Goal: Task Accomplishment & Management: Use online tool/utility

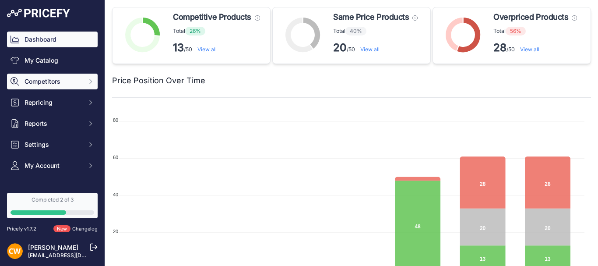
click at [51, 77] on button "Competitors" at bounding box center [52, 81] width 91 height 16
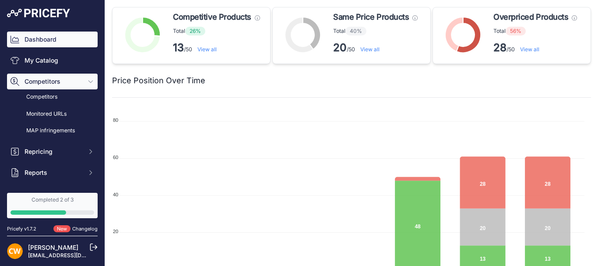
click at [52, 84] on span "Competitors" at bounding box center [52, 81] width 57 height 9
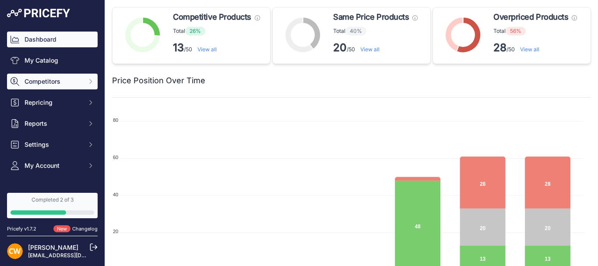
click at [82, 86] on button "Competitors" at bounding box center [52, 81] width 91 height 16
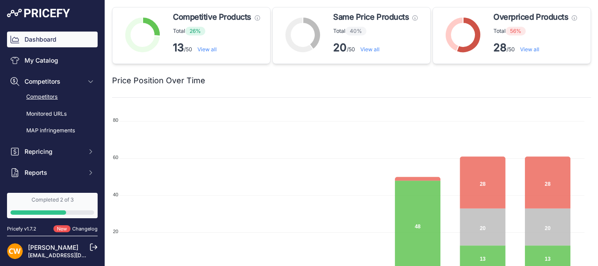
click at [75, 99] on link "Competitors" at bounding box center [52, 96] width 91 height 15
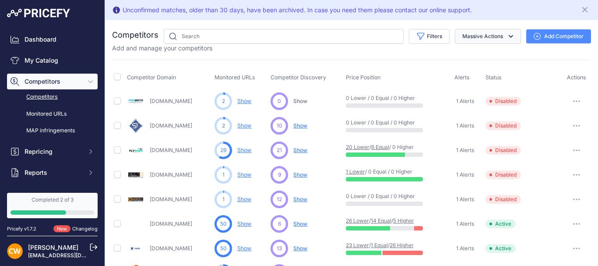
click at [497, 38] on button "Massive Actions" at bounding box center [488, 36] width 66 height 15
drag, startPoint x: 498, startPoint y: 38, endPoint x: 484, endPoint y: 39, distance: 13.6
click at [497, 38] on button "Massive Actions" at bounding box center [488, 36] width 66 height 15
click at [430, 34] on button "Filters" at bounding box center [429, 36] width 41 height 15
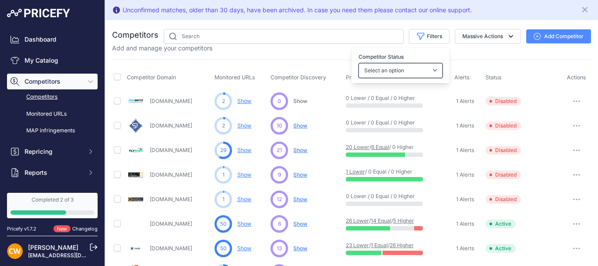
click at [427, 64] on select "Select an option Active Disabled Update Profile Pending Approval Hidden Archived" at bounding box center [400, 70] width 84 height 15
select select "1"
click at [358, 63] on select "Select an option Active Disabled Update Profile Pending Approval Hidden Archived" at bounding box center [400, 70] width 84 height 15
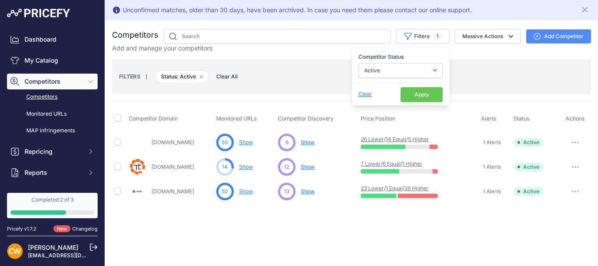
click at [419, 93] on button "Apply" at bounding box center [421, 94] width 42 height 15
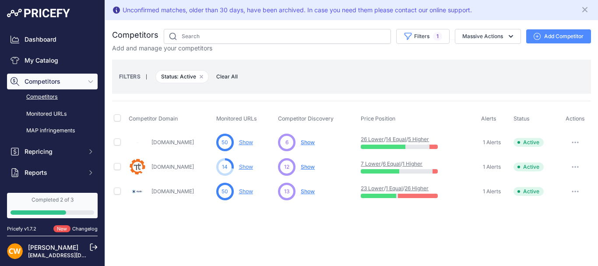
click at [518, 66] on div "FILTERS | Status: Active Remove filter option Clear All" at bounding box center [351, 77] width 465 height 24
click at [578, 120] on span "Actions" at bounding box center [574, 118] width 19 height 7
click at [573, 139] on button "button" at bounding box center [574, 142] width 17 height 12
click at [567, 84] on div "FILTERS | Status: Active Remove filter option Clear All" at bounding box center [351, 77] width 465 height 24
click at [53, 108] on link "Monitored URLs" at bounding box center [52, 113] width 91 height 15
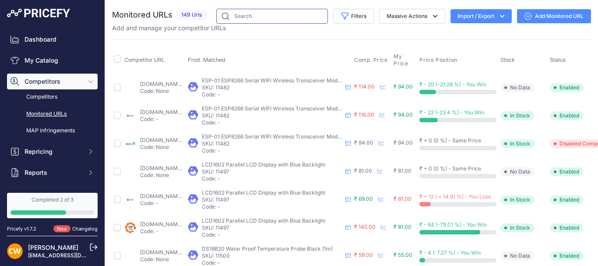
paste input "44232"
click at [257, 14] on input "text" at bounding box center [272, 16] width 112 height 15
type input "44232"
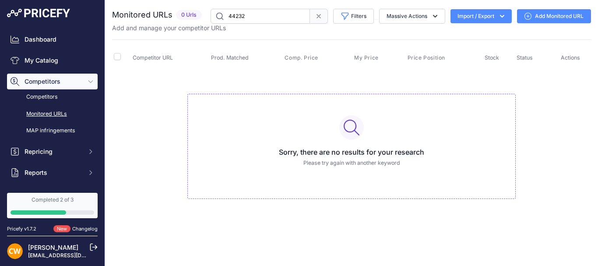
click at [319, 17] on icon at bounding box center [318, 16] width 7 height 7
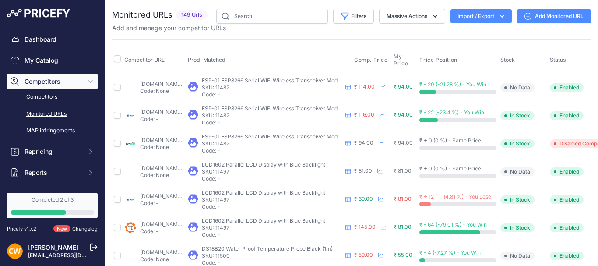
click at [49, 111] on link "Monitored URLs" at bounding box center [52, 113] width 91 height 15
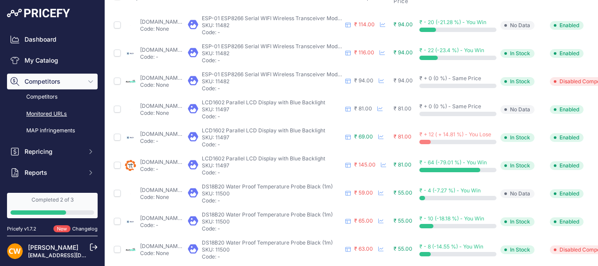
scroll to position [66, 0]
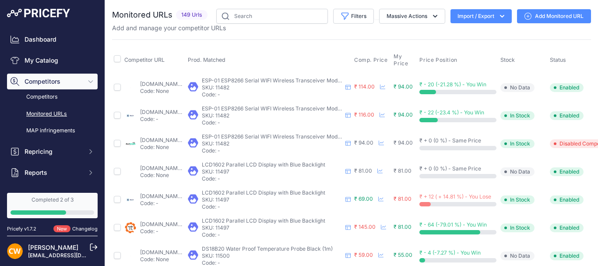
click at [236, 24] on div "Add and manage your competitor URLs" at bounding box center [351, 28] width 479 height 9
click at [239, 20] on input "text" at bounding box center [272, 16] width 112 height 15
paste input "TP4056 1A Li-Ion Battery Charging Board Micro USB with Current Protection"
click at [239, 20] on input "TP4056 1A Li-Ion Battery Charging Board Micro USB with Current Protection" at bounding box center [272, 16] width 112 height 15
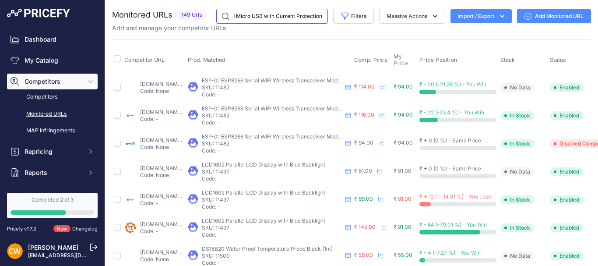
click at [224, 18] on input "TP4056 1A Li-Ion Battery Charging Board Micro USB with Current Protection" at bounding box center [272, 16] width 112 height 15
type input "TP4056 1A Li-Ion Battery Charging Board Micro USB with Current Protection"
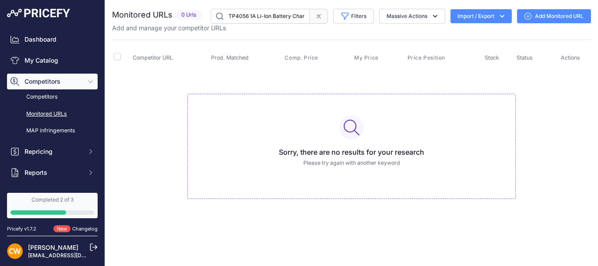
click at [319, 19] on icon at bounding box center [318, 16] width 7 height 7
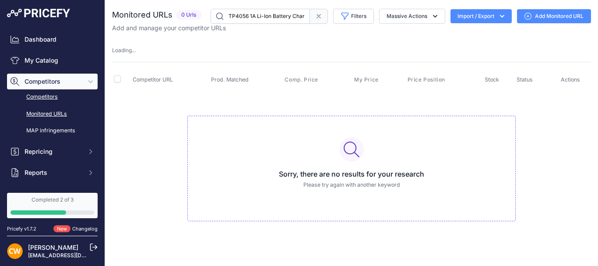
click at [57, 99] on link "Competitors" at bounding box center [52, 96] width 91 height 15
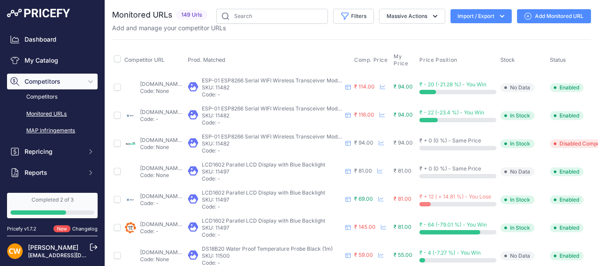
click at [54, 126] on link "MAP infringements" at bounding box center [52, 130] width 91 height 15
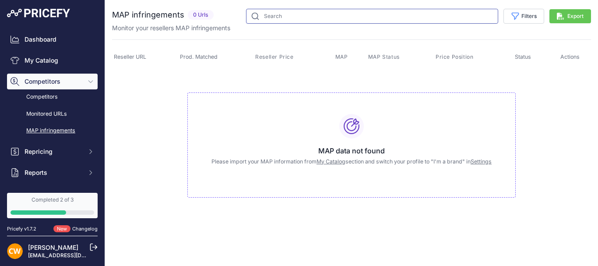
click at [288, 18] on input "text" at bounding box center [372, 16] width 252 height 15
paste input "TP4056 1A Li-Ion Battery Charging Board Micro USB with Current Protection"
type input "TP4056 1A Li-Ion Battery Charging Board Micro USB with Current Protection"
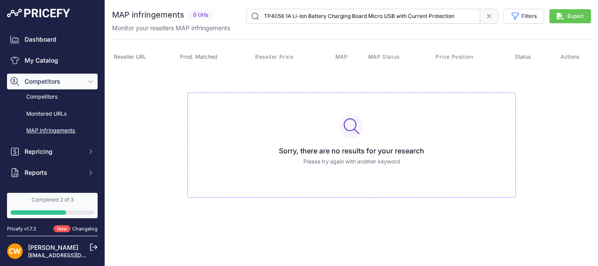
click at [488, 14] on icon at bounding box center [488, 16] width 7 height 7
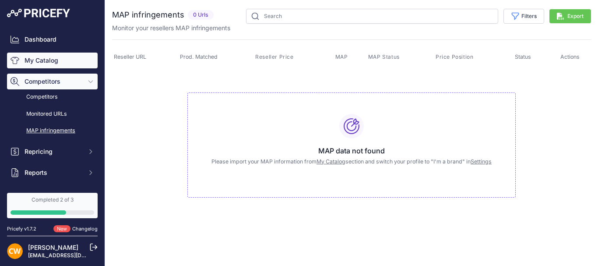
click at [61, 65] on link "My Catalog" at bounding box center [52, 60] width 91 height 16
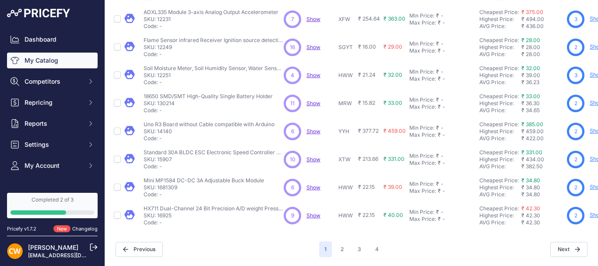
scroll to position [266, 0]
click at [339, 243] on button "2" at bounding box center [342, 249] width 14 height 16
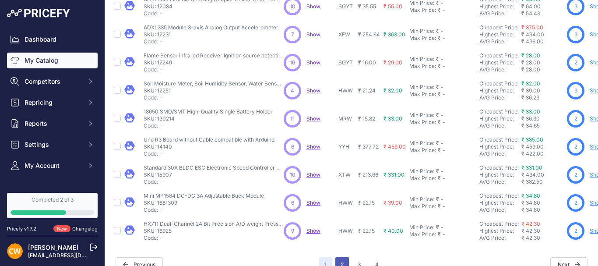
scroll to position [288, 0]
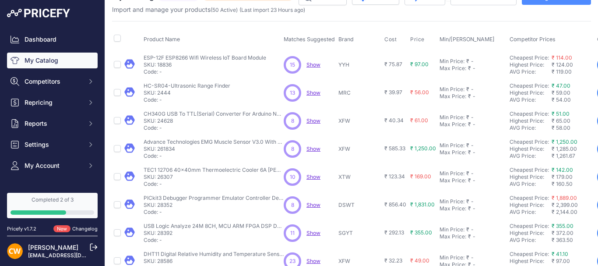
scroll to position [3, 0]
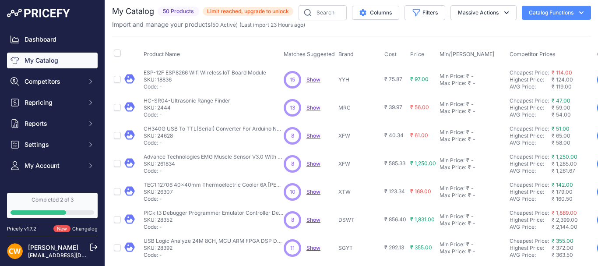
click at [174, 12] on span "50 Products" at bounding box center [178, 12] width 42 height 10
click at [359, 12] on button "Columns" at bounding box center [375, 13] width 47 height 14
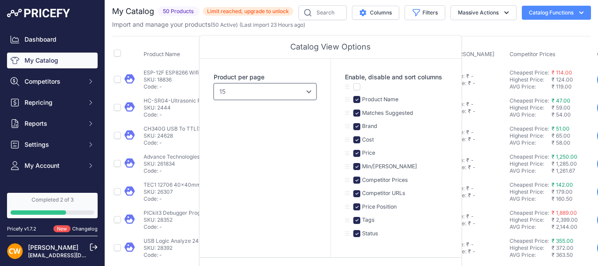
click at [302, 87] on select "10 15 20 25 50 100" at bounding box center [264, 91] width 103 height 17
click at [304, 91] on select "10 15 20 25 50 100" at bounding box center [264, 91] width 103 height 17
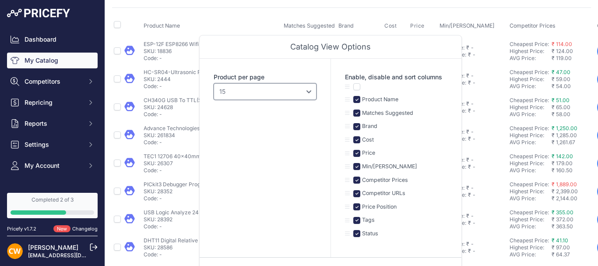
scroll to position [47, 0]
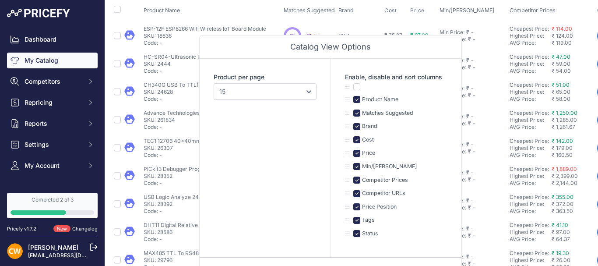
click at [304, 129] on div "Product per page 10 15 20 25 50 100" at bounding box center [264, 158] width 131 height 198
click at [290, 52] on div "Catalog View Options" at bounding box center [330, 46] width 262 height 23
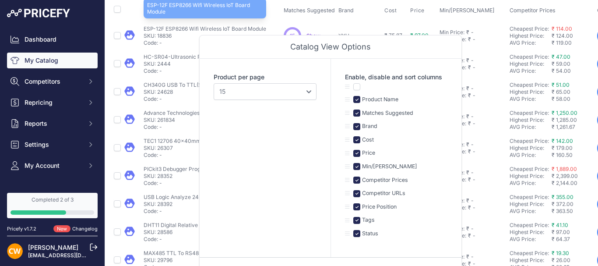
click at [259, 30] on p "ESP-12F ESP8266 Wifi Wireless IoT Board Module" at bounding box center [204, 28] width 122 height 7
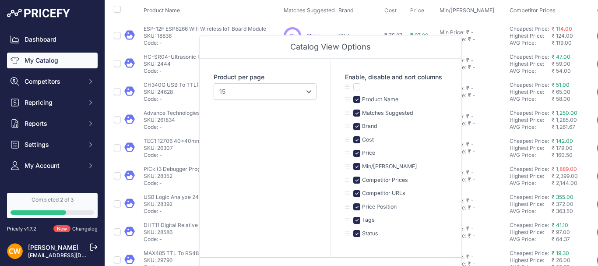
click at [266, 5] on th "Product Name" at bounding box center [212, 11] width 140 height 22
click at [36, 57] on link "My Catalog" at bounding box center [52, 60] width 91 height 16
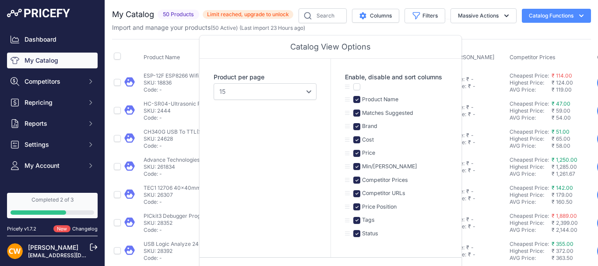
scroll to position [0, 0]
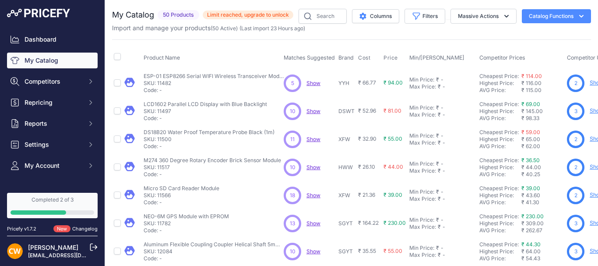
click at [581, 14] on button "Catalog Functions" at bounding box center [555, 16] width 69 height 14
click at [437, 34] on div "My Catalog 50 Products" at bounding box center [351, 263] width 479 height 508
click at [161, 69] on td "ESP-01 ESP8266 Serial WIFI Wireless Transceiver Module ESP-01 ESP8266 Serial WI…" at bounding box center [212, 83] width 140 height 28
click at [167, 60] on span "Product Name" at bounding box center [161, 57] width 36 height 7
click at [115, 56] on input "checkbox" at bounding box center [117, 56] width 7 height 7
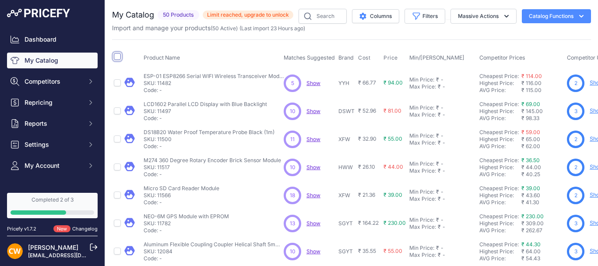
checkbox input "true"
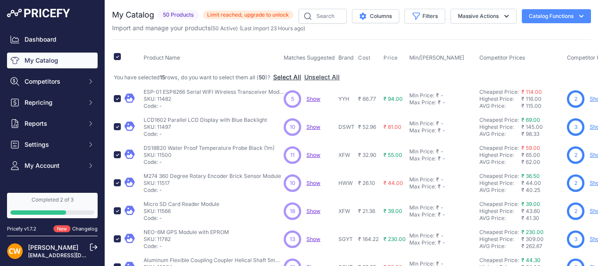
click at [301, 77] on button "Select All" at bounding box center [287, 77] width 28 height 9
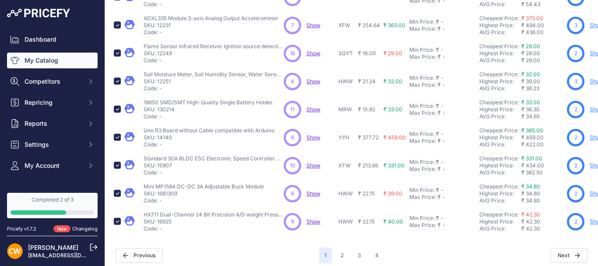
scroll to position [282, 0]
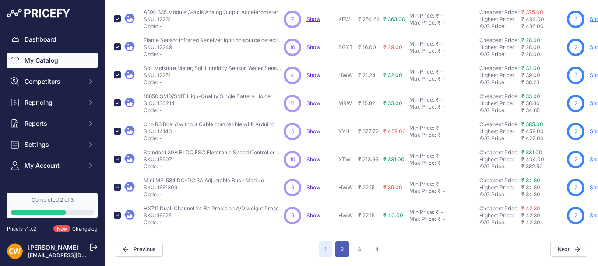
click at [339, 247] on button "2" at bounding box center [342, 249] width 14 height 16
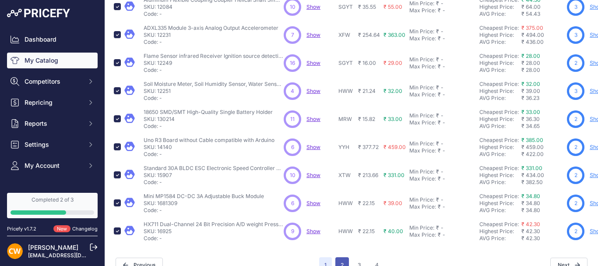
scroll to position [304, 0]
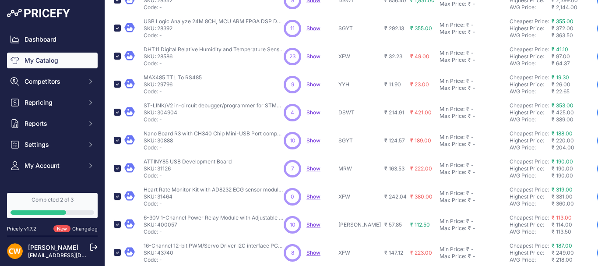
scroll to position [282, 0]
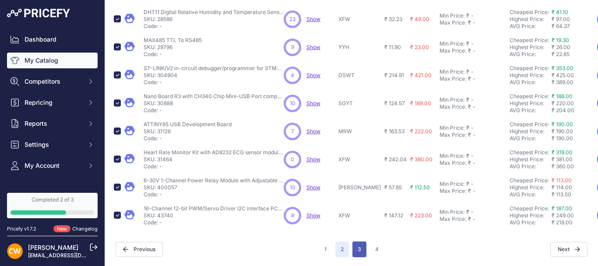
click at [357, 242] on button "3" at bounding box center [359, 249] width 14 height 16
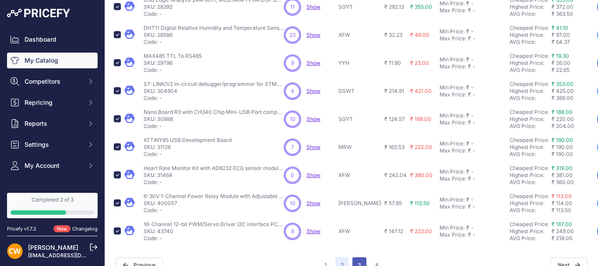
scroll to position [304, 0]
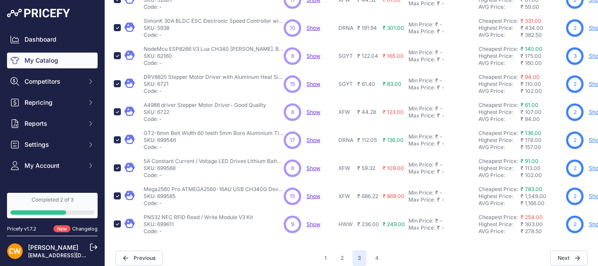
scroll to position [282, 0]
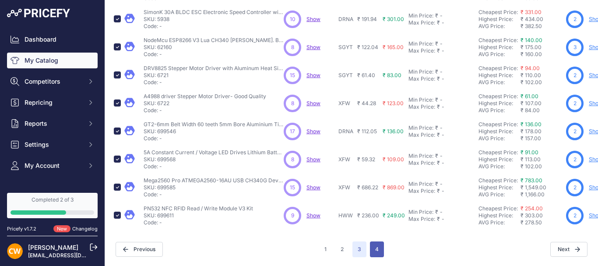
click at [371, 246] on button "4" at bounding box center [377, 249] width 14 height 16
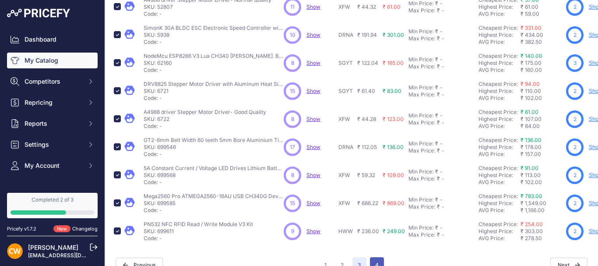
scroll to position [304, 0]
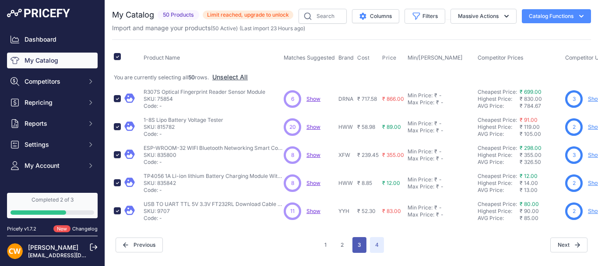
click at [356, 245] on button "3" at bounding box center [359, 245] width 14 height 16
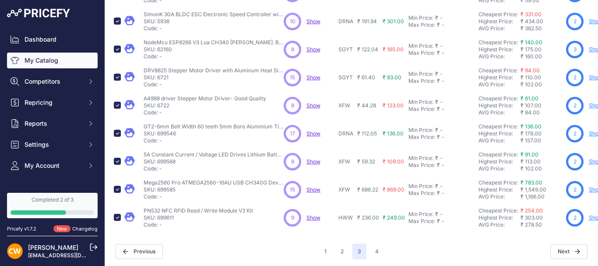
scroll to position [282, 0]
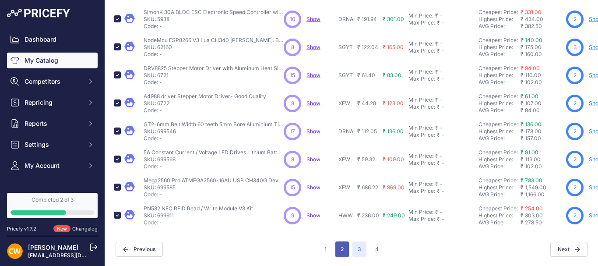
click at [340, 247] on button "2" at bounding box center [342, 249] width 14 height 16
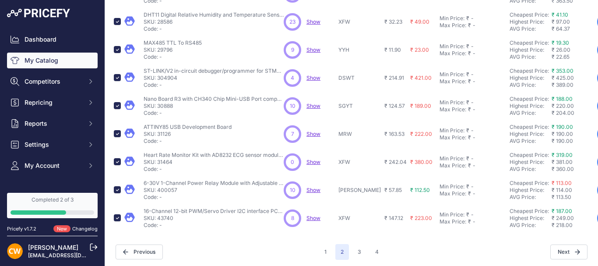
scroll to position [282, 0]
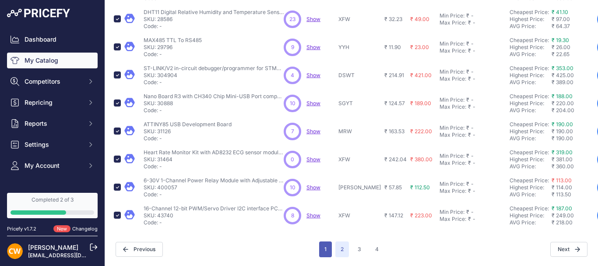
click at [323, 243] on button "1" at bounding box center [325, 249] width 13 height 16
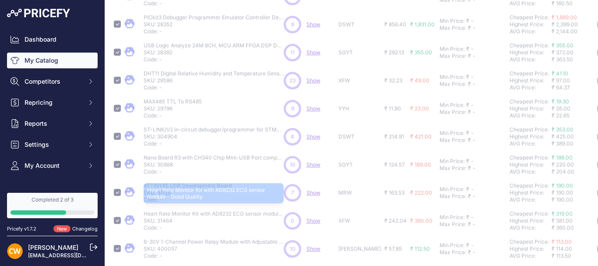
scroll to position [217, 0]
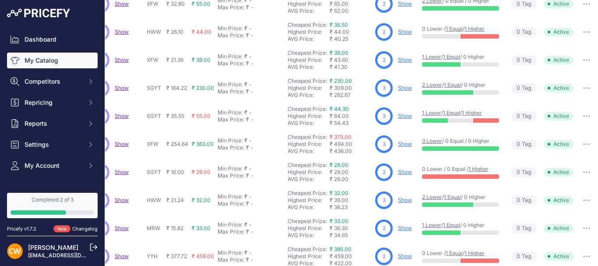
scroll to position [151, 197]
click at [583, 115] on icon "button" at bounding box center [586, 116] width 7 height 2
click at [194, 117] on span "₹ 55.00" at bounding box center [201, 115] width 19 height 7
click at [120, 115] on span "Show" at bounding box center [122, 115] width 14 height 7
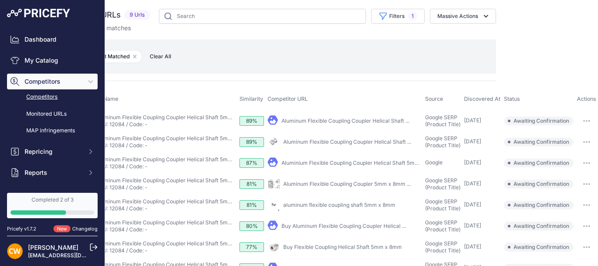
scroll to position [0, 116]
click at [586, 226] on icon "button" at bounding box center [586, 225] width 1 height 1
click at [549, 251] on button "Confirm match" at bounding box center [560, 244] width 72 height 14
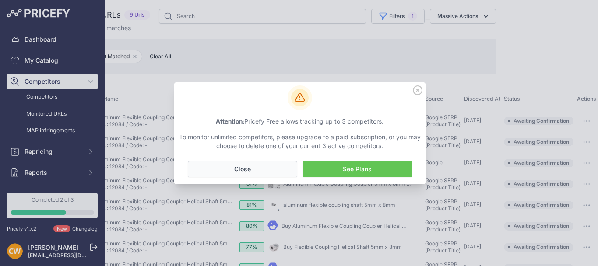
click at [255, 164] on button "No Close" at bounding box center [242, 169] width 109 height 17
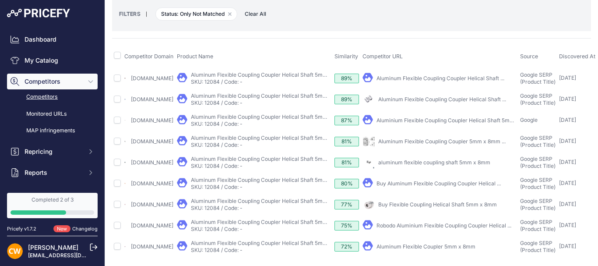
scroll to position [0, 0]
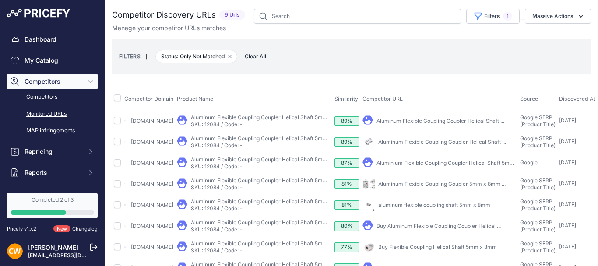
click at [47, 118] on link "Monitored URLs" at bounding box center [52, 113] width 91 height 15
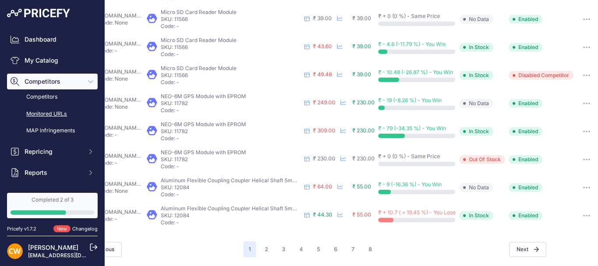
scroll to position [411, 85]
click at [578, 209] on button "button" at bounding box center [585, 215] width 17 height 12
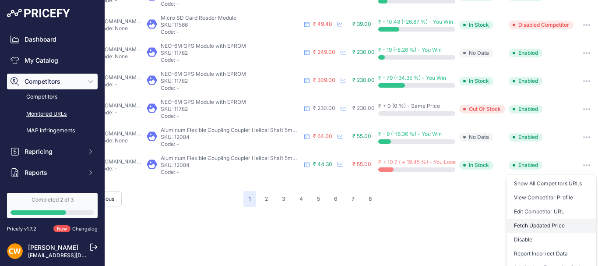
scroll to position [498, 85]
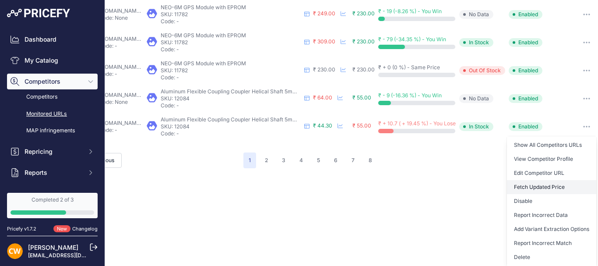
click at [546, 183] on button "Fetch Updated Price" at bounding box center [551, 187] width 89 height 14
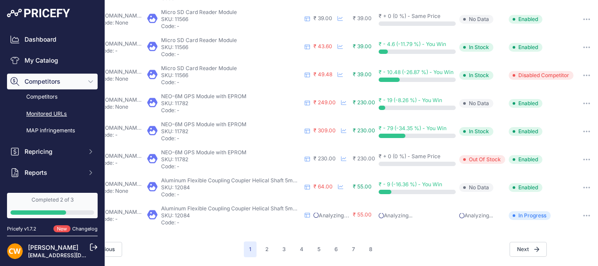
scroll to position [411, 83]
click at [577, 181] on button "button" at bounding box center [585, 187] width 17 height 12
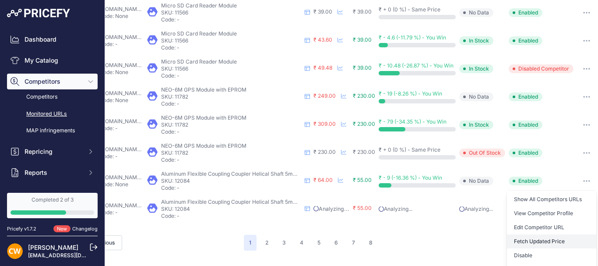
click at [541, 246] on button "Fetch Updated Price" at bounding box center [551, 241] width 89 height 14
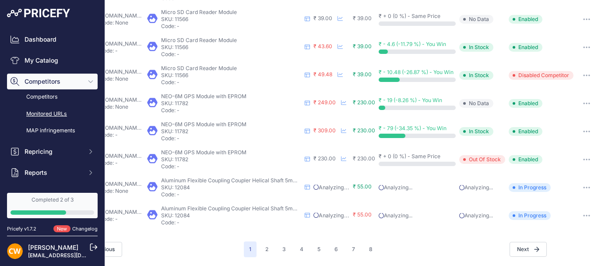
scroll to position [411, 0]
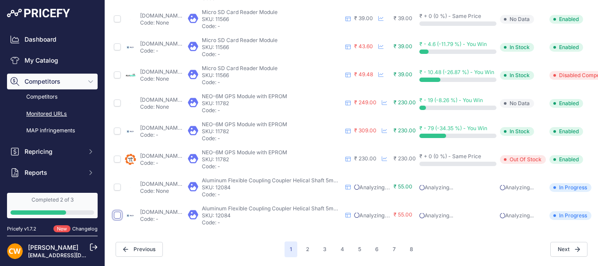
click at [118, 211] on input "checkbox" at bounding box center [117, 214] width 7 height 7
checkbox input "true"
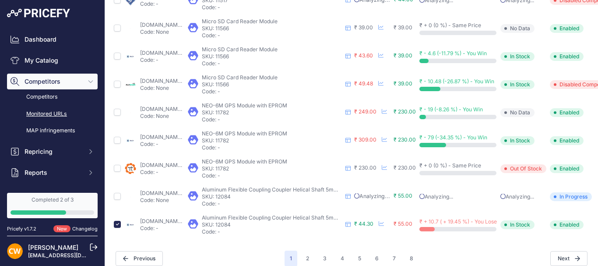
scroll to position [427, 0]
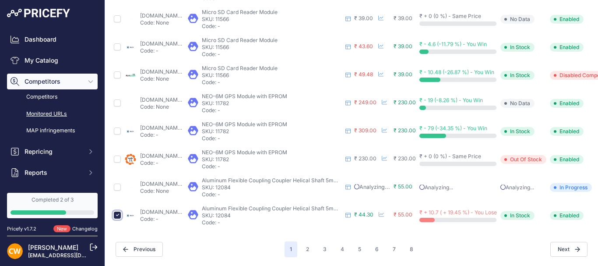
click at [115, 211] on input "checkbox" at bounding box center [117, 214] width 7 height 7
checkbox input "false"
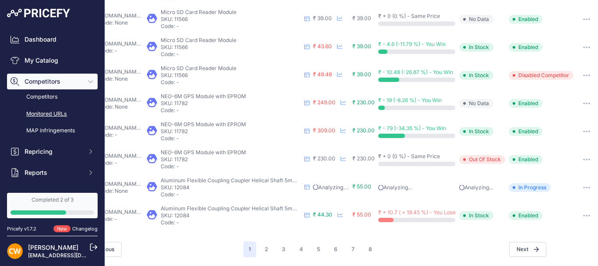
scroll to position [411, 85]
click at [583, 214] on icon "button" at bounding box center [586, 215] width 7 height 2
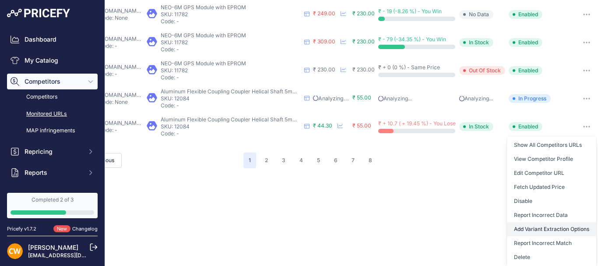
scroll to position [500, 85]
click at [530, 142] on link "Show All Competitors URLs" at bounding box center [551, 145] width 89 height 14
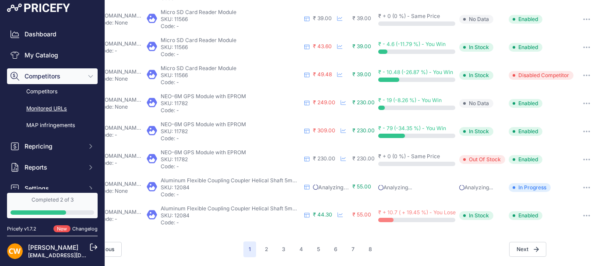
scroll to position [0, 0]
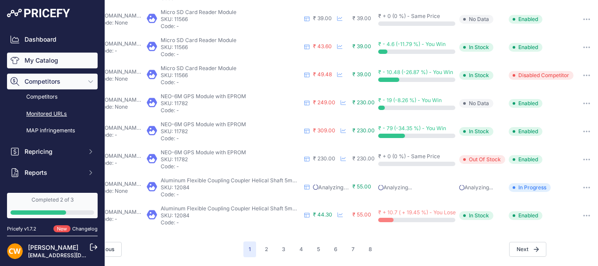
click at [49, 62] on link "My Catalog" at bounding box center [52, 60] width 91 height 16
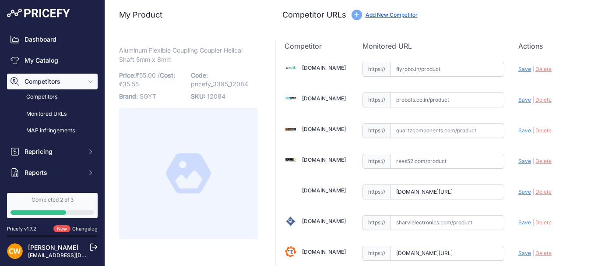
click at [156, 78] on span "55.00" at bounding box center [147, 74] width 17 height 7
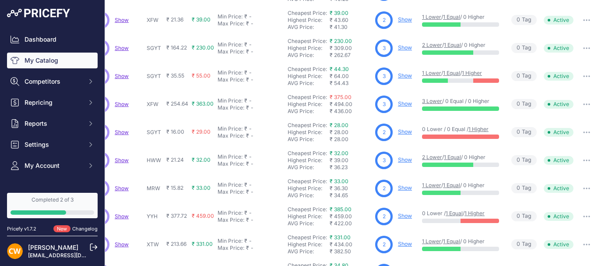
scroll to position [175, 197]
click at [580, 73] on button "button" at bounding box center [585, 76] width 17 height 12
click at [582, 74] on button "button" at bounding box center [585, 76] width 17 height 12
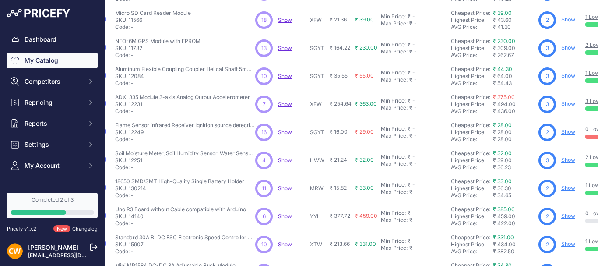
scroll to position [175, 0]
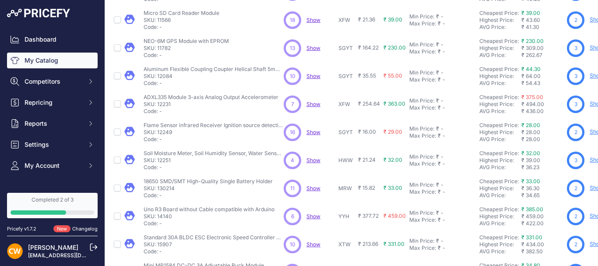
click at [393, 75] on span "₹ 55.00" at bounding box center [392, 75] width 19 height 7
click at [116, 75] on input "checkbox" at bounding box center [117, 75] width 7 height 7
checkbox input "true"
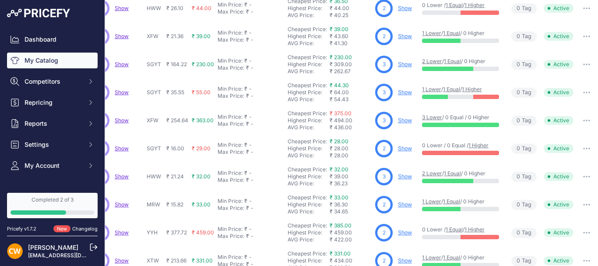
scroll to position [175, 197]
click at [577, 91] on button "button" at bounding box center [585, 92] width 17 height 12
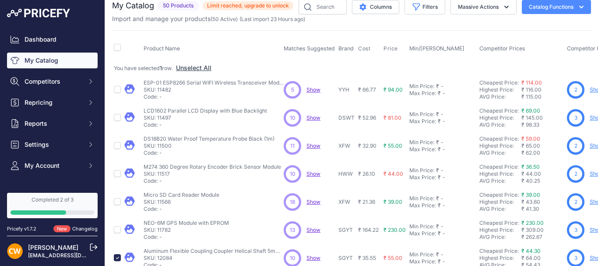
scroll to position [0, 0]
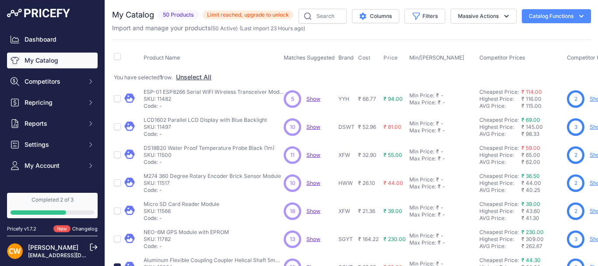
click at [58, 60] on link "My Catalog" at bounding box center [52, 60] width 91 height 16
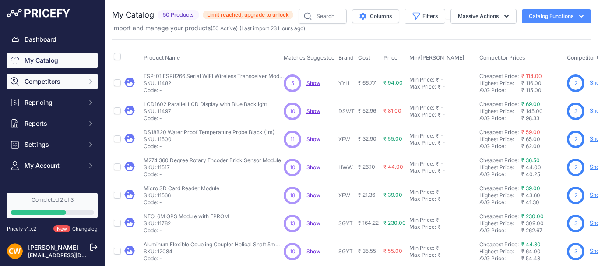
click at [51, 84] on span "Competitors" at bounding box center [52, 81] width 57 height 9
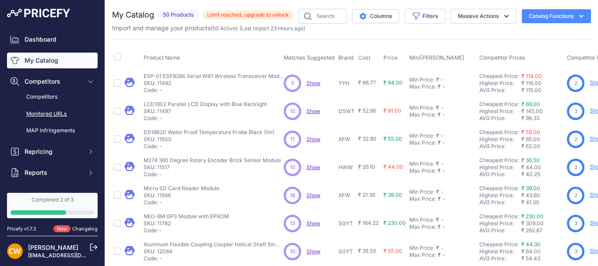
click at [48, 113] on link "Monitored URLs" at bounding box center [52, 113] width 91 height 15
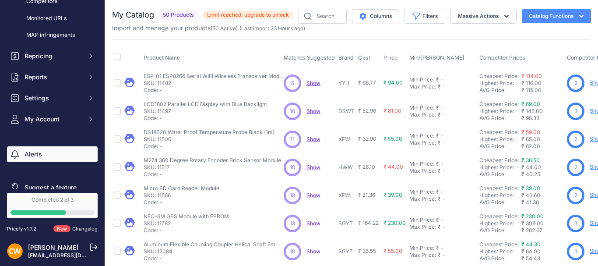
scroll to position [108, 0]
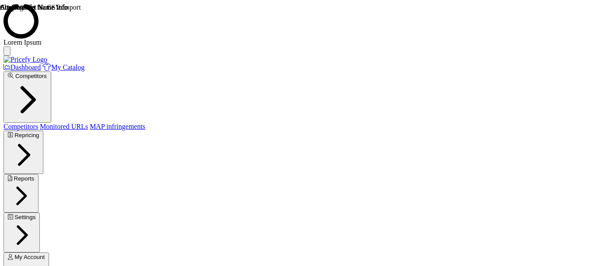
scroll to position [87, 0]
click at [40, 212] on button "Settings" at bounding box center [21, 232] width 36 height 40
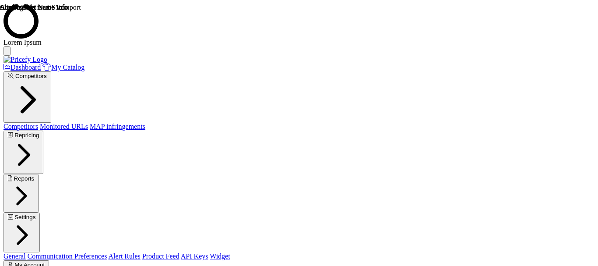
scroll to position [131, 0]
click at [142, 252] on link "Product Feed" at bounding box center [160, 255] width 37 height 7
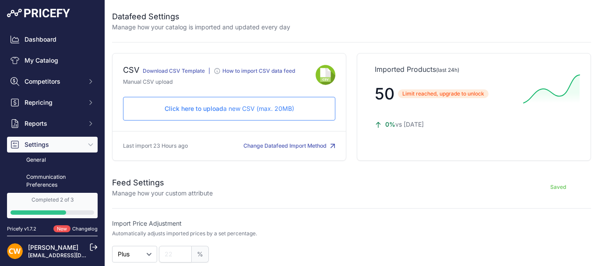
click at [225, 112] on p "Click here to upload a new CSV (max. 20MB)" at bounding box center [228, 108] width 197 height 9
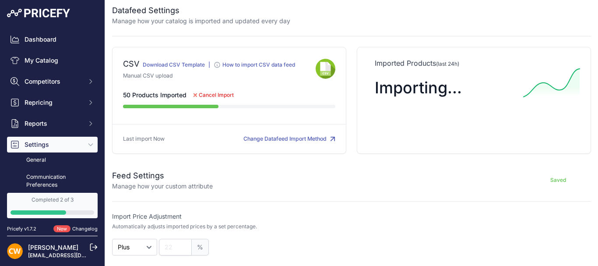
scroll to position [5, 0]
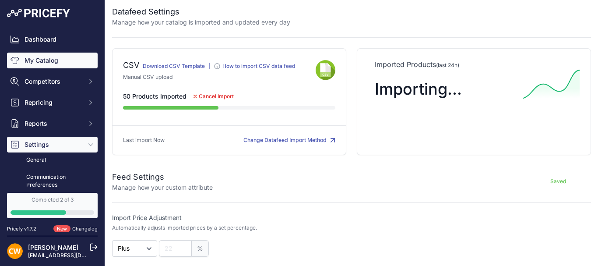
click at [28, 61] on link "My Catalog" at bounding box center [52, 60] width 91 height 16
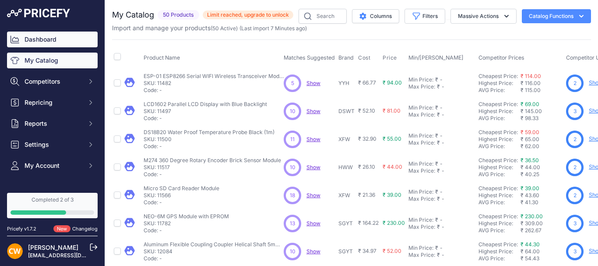
click at [31, 35] on link "Dashboard" at bounding box center [52, 39] width 91 height 16
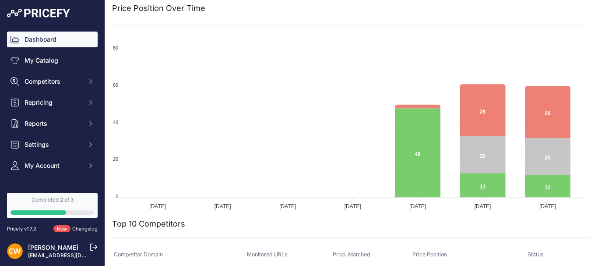
scroll to position [87, 0]
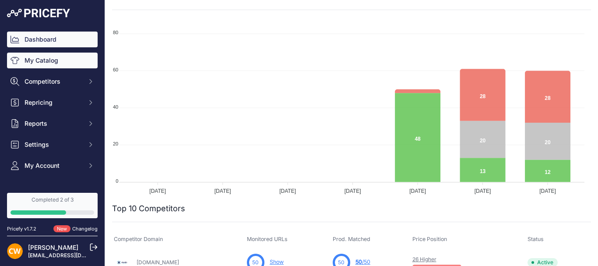
click at [58, 62] on link "My Catalog" at bounding box center [52, 60] width 91 height 16
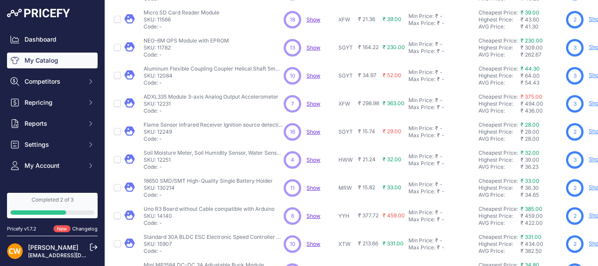
scroll to position [175, 0]
click at [402, 79] on td "₹ 52.00" at bounding box center [394, 76] width 26 height 28
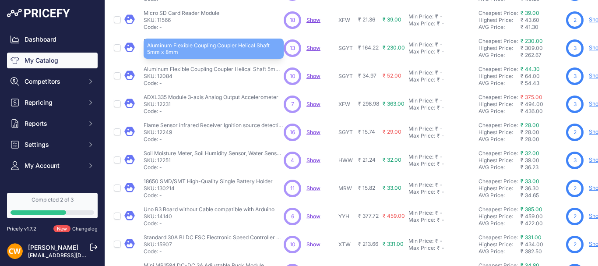
click at [203, 69] on p "Aluminum Flexible Coupling Coupler Helical Shaft 5mm x 8mm" at bounding box center [213, 69] width 140 height 7
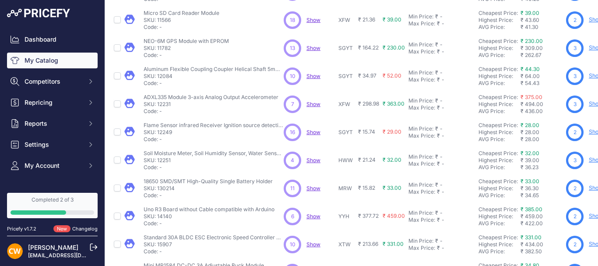
click at [314, 77] on span "Show" at bounding box center [313, 76] width 14 height 7
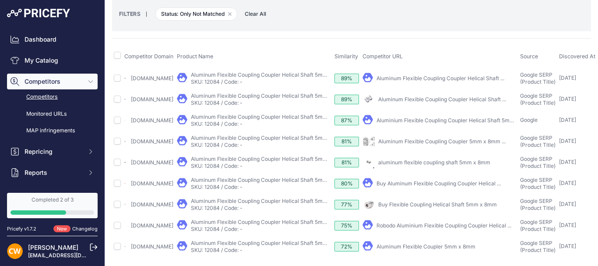
scroll to position [30, 0]
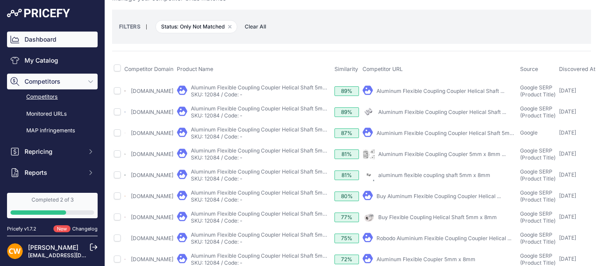
click at [49, 43] on link "Dashboard" at bounding box center [52, 39] width 91 height 16
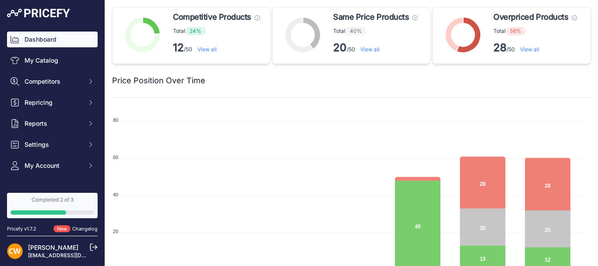
click at [493, 34] on p "Total 56%" at bounding box center [535, 31] width 84 height 9
click at [529, 48] on link "View all" at bounding box center [529, 49] width 19 height 7
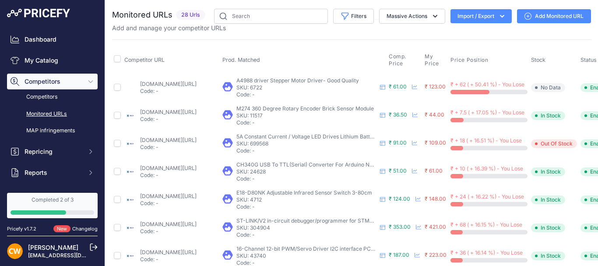
scroll to position [0, 48]
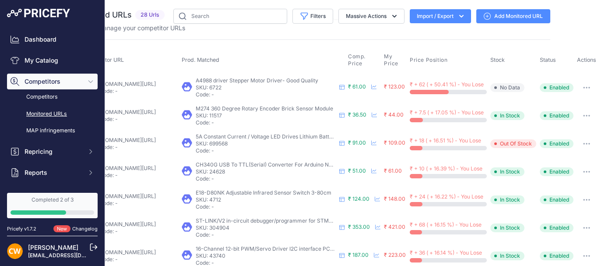
click at [581, 86] on button "button" at bounding box center [585, 87] width 17 height 12
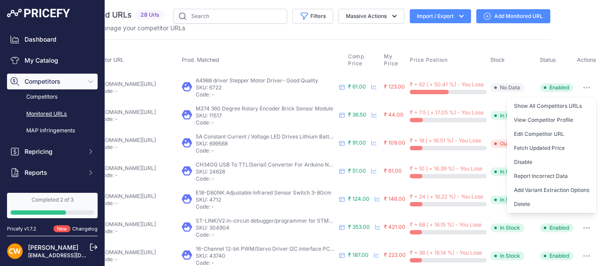
click at [560, 185] on button "Add Variant Extraction Options" at bounding box center [551, 190] width 89 height 14
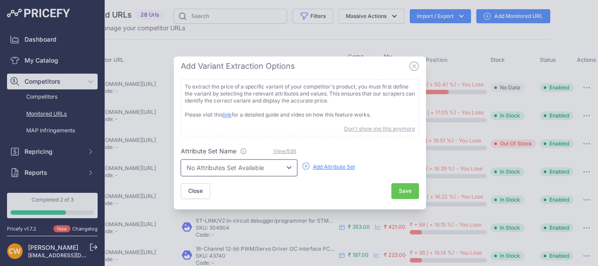
click at [251, 169] on select "No Attributes Set Available" at bounding box center [239, 167] width 116 height 17
click at [252, 170] on select "No Attributes Set Available" at bounding box center [239, 167] width 116 height 17
click at [304, 166] on icon at bounding box center [305, 165] width 7 height 7
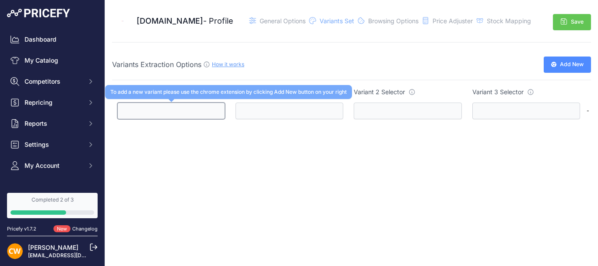
click at [196, 113] on input "text" at bounding box center [171, 110] width 108 height 17
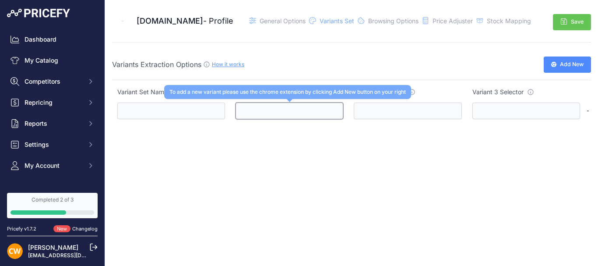
click at [291, 113] on input "text" at bounding box center [289, 110] width 108 height 17
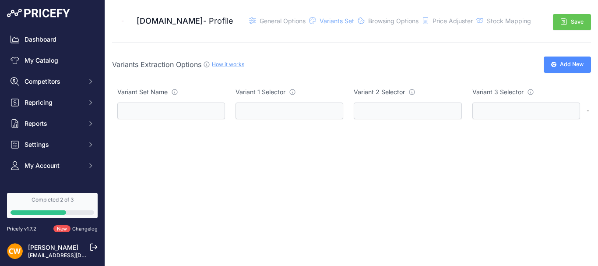
click at [337, 148] on div "[DOMAIN_NAME] - Profile General Options" at bounding box center [351, 76] width 479 height 152
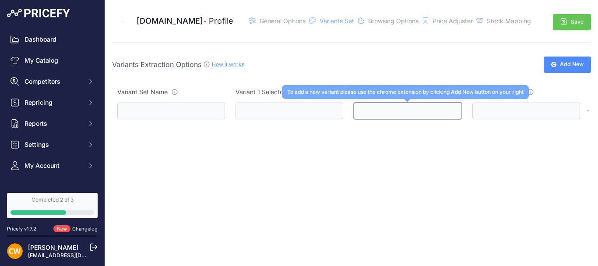
click at [383, 113] on input "text" at bounding box center [407, 110] width 108 height 17
drag, startPoint x: 448, startPoint y: 119, endPoint x: 472, endPoint y: 121, distance: 24.6
click at [448, 119] on input "text" at bounding box center [407, 110] width 108 height 17
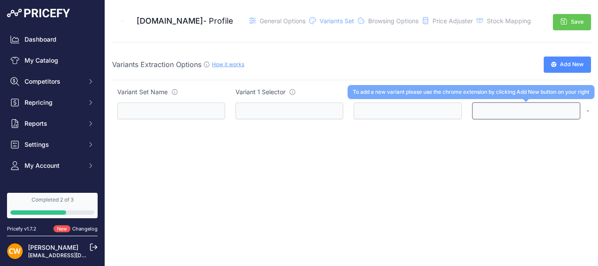
click at [484, 111] on input "text" at bounding box center [526, 110] width 108 height 17
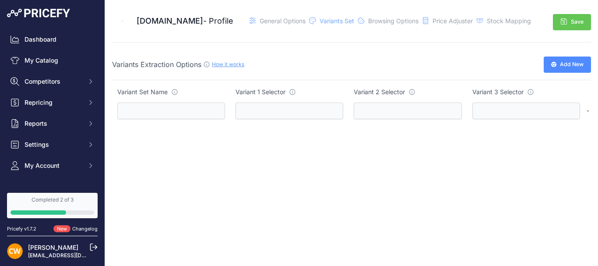
click at [479, 136] on div "[DOMAIN_NAME] - Profile General Options" at bounding box center [351, 76] width 479 height 152
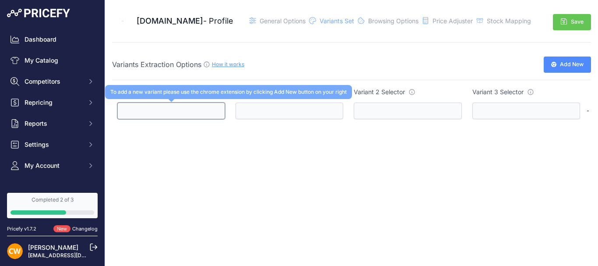
click at [141, 112] on input "text" at bounding box center [171, 110] width 108 height 17
